Goal: Check status

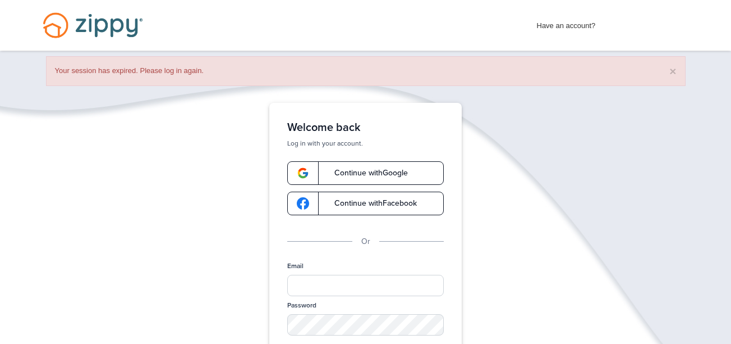
drag, startPoint x: 0, startPoint y: 0, endPoint x: 374, endPoint y: 168, distance: 410.3
click at [374, 169] on span "Continue with Google" at bounding box center [365, 173] width 85 height 8
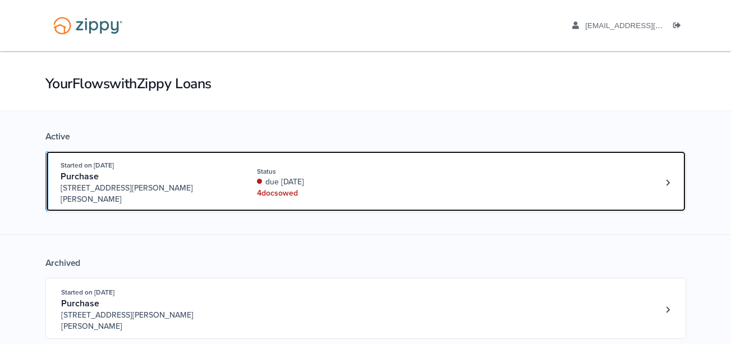
click at [355, 170] on div "Status" at bounding box center [332, 171] width 150 height 10
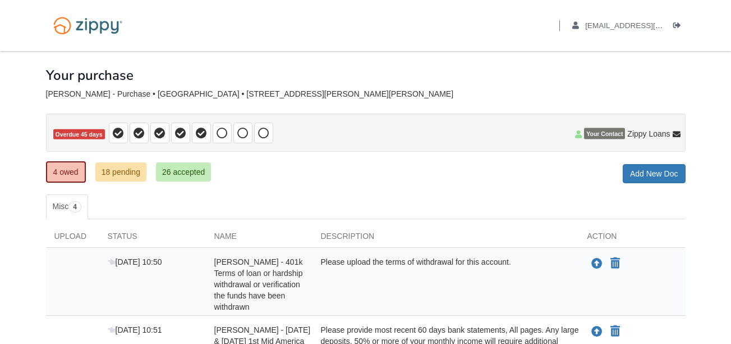
click at [355, 172] on div "4 owed 18 pending 26 accepted My Estimated Payment × My Estimated Payment Add N…" at bounding box center [366, 173] width 640 height 20
